Goal: Navigation & Orientation: Find specific page/section

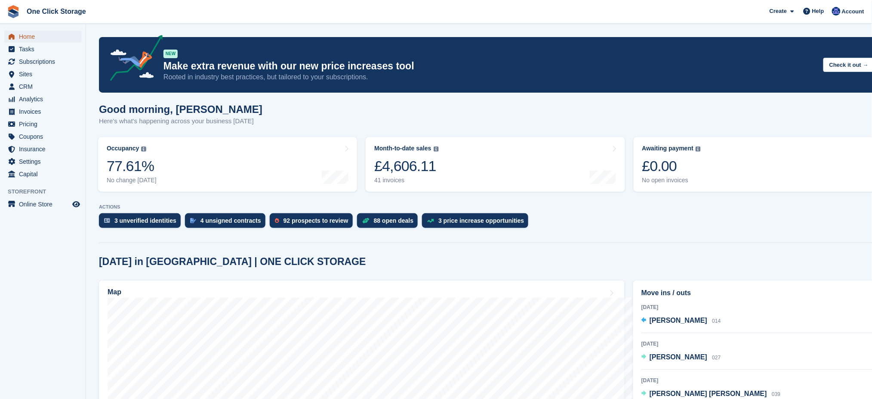
click at [53, 37] on span "Home" at bounding box center [45, 37] width 52 height 12
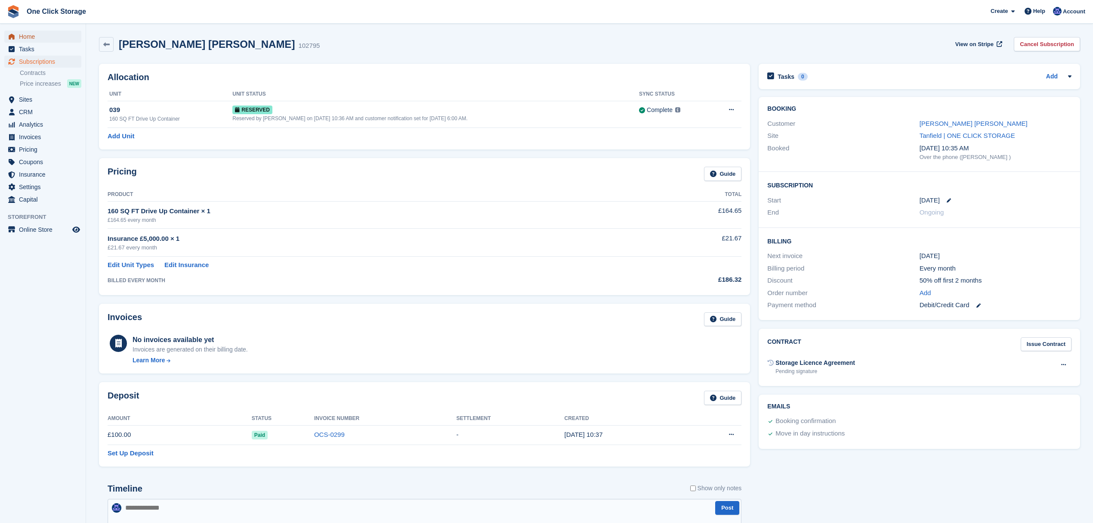
click at [43, 37] on span "Home" at bounding box center [45, 37] width 52 height 12
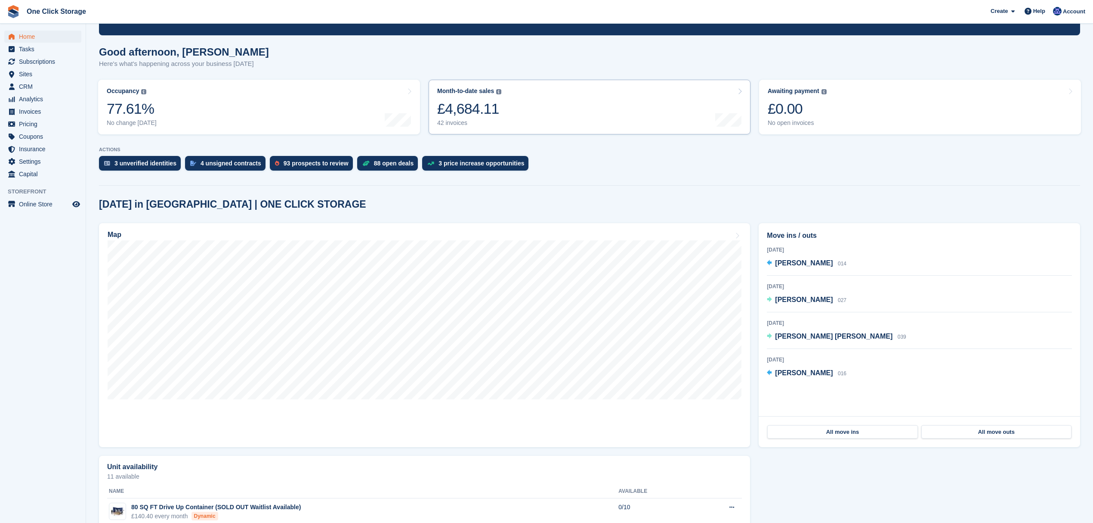
scroll to position [108, 0]
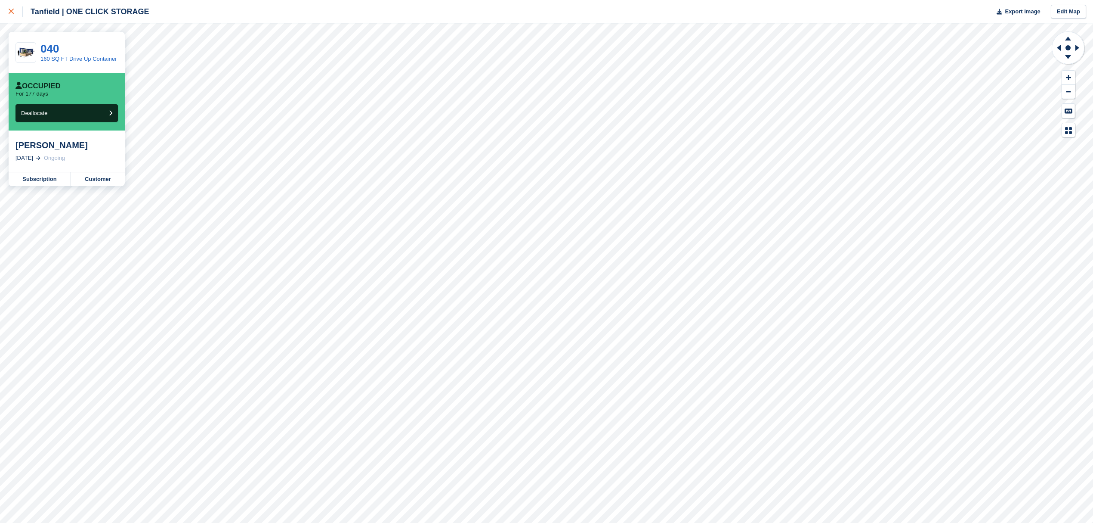
click at [15, 12] on div at bounding box center [16, 11] width 14 height 10
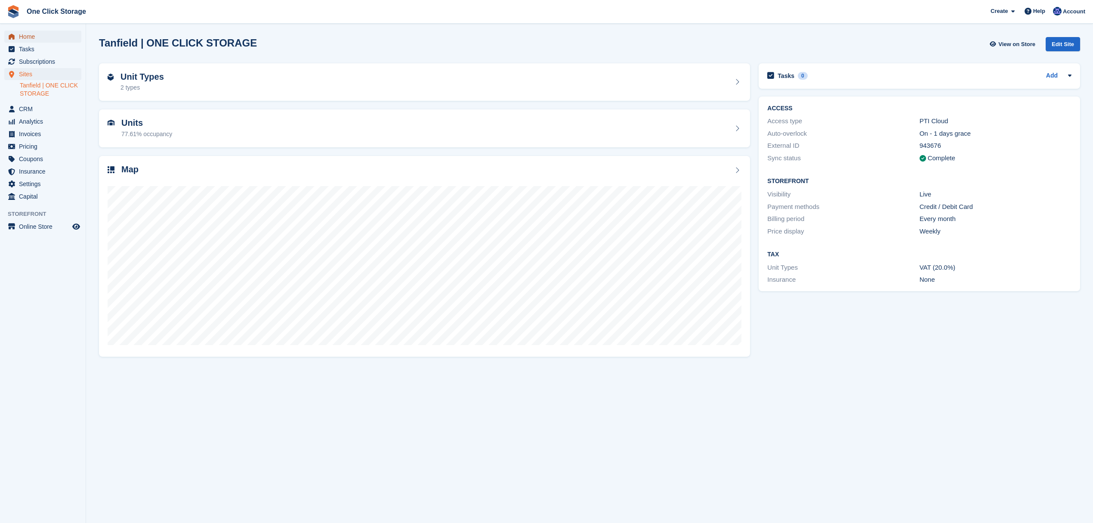
click at [40, 34] on span "Home" at bounding box center [45, 37] width 52 height 12
